Goal: Information Seeking & Learning: Learn about a topic

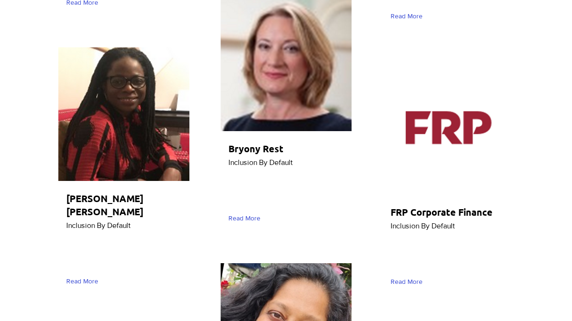
scroll to position [3905, 0]
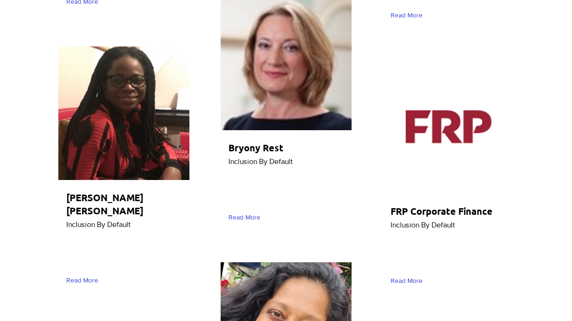
click at [113, 79] on img "main content" at bounding box center [123, 113] width 131 height 134
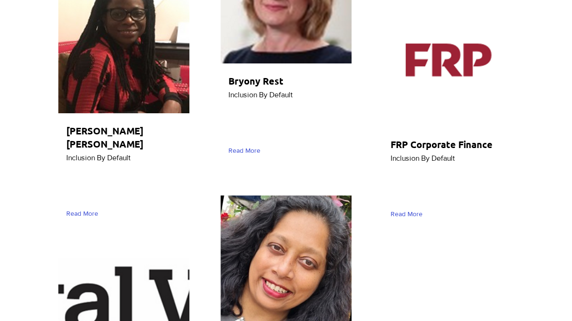
scroll to position [3973, 0]
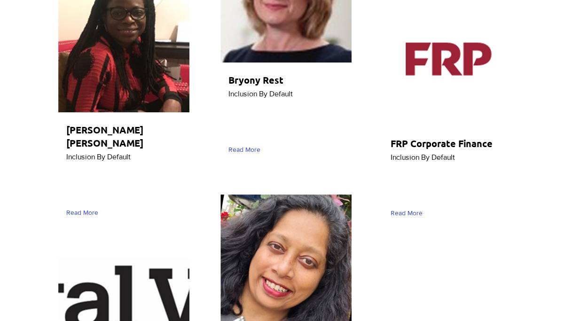
click at [292, 194] on img "main content" at bounding box center [286, 261] width 131 height 134
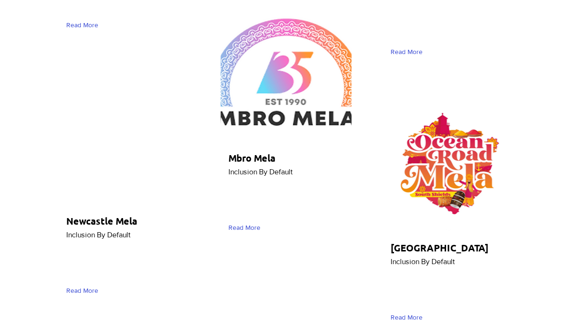
scroll to position [4984, 0]
click at [75, 286] on span "Read More" at bounding box center [82, 290] width 32 height 9
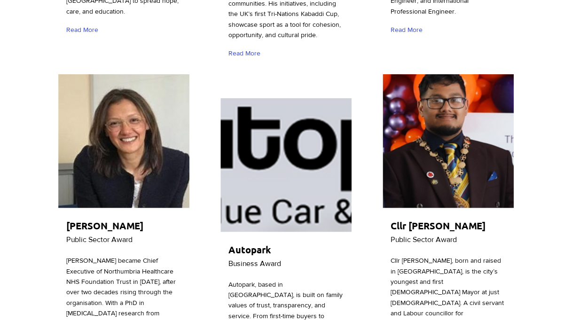
scroll to position [1182, 0]
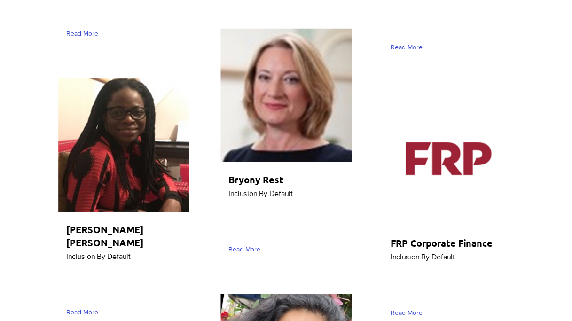
scroll to position [3873, 0]
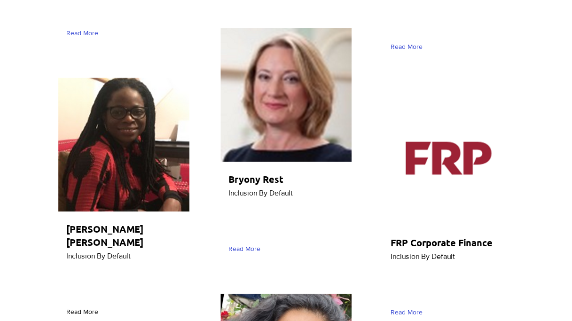
click at [74, 308] on span "Read More" at bounding box center [82, 312] width 32 height 9
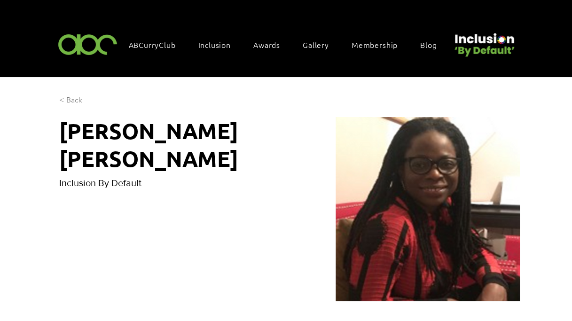
click at [67, 96] on span "< Back" at bounding box center [70, 100] width 23 height 10
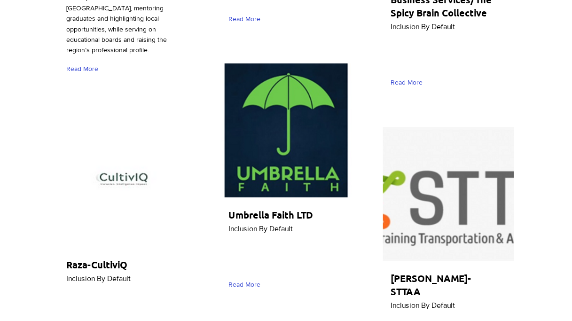
scroll to position [3290, 0]
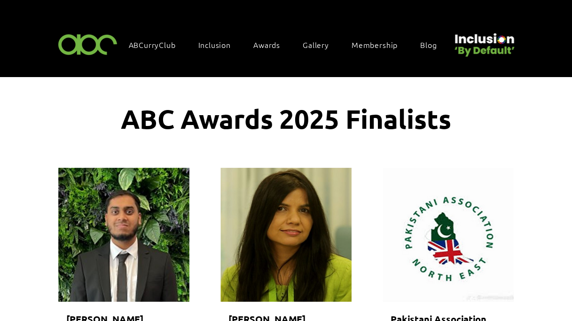
scroll to position [3290, 0]
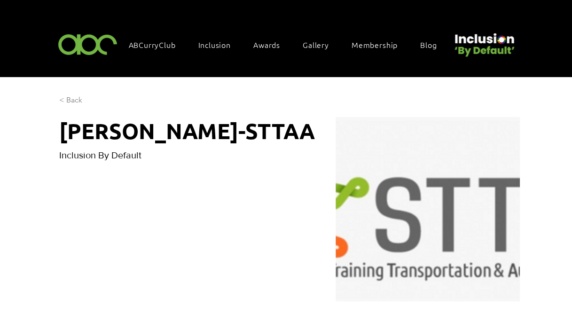
click at [63, 97] on span "< Back" at bounding box center [70, 100] width 23 height 10
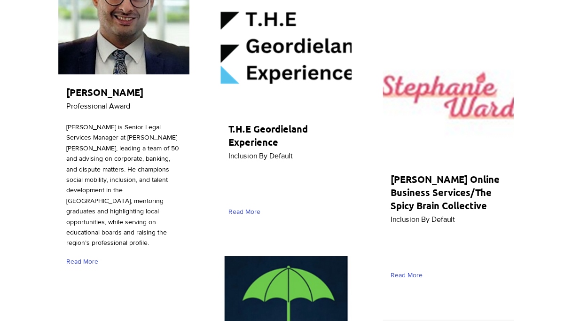
scroll to position [3100, 0]
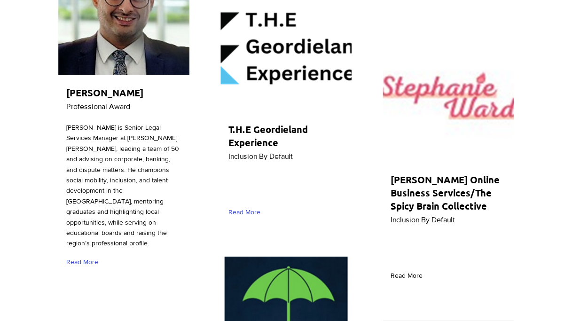
click at [408, 271] on span "Read More" at bounding box center [407, 275] width 32 height 9
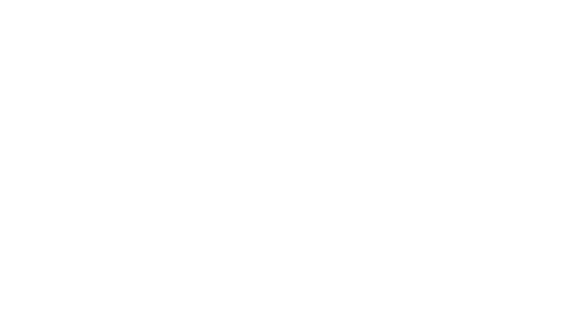
scroll to position [514, 0]
